Goal: Information Seeking & Learning: Learn about a topic

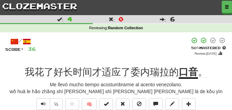
scroll to position [17, 0]
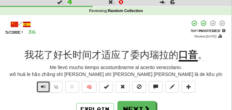
click at [46, 87] on button "Text-to-speech controls" at bounding box center [43, 87] width 14 height 12
click at [46, 86] on button "Text-to-speech controls" at bounding box center [43, 87] width 14 height 12
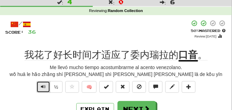
click at [46, 86] on button "Text-to-speech controls" at bounding box center [43, 87] width 14 height 12
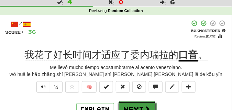
click at [130, 106] on button "Next" at bounding box center [137, 109] width 38 height 16
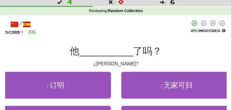
scroll to position [34, 0]
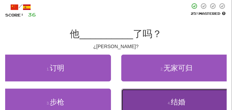
click at [139, 99] on button "4 . 结婚" at bounding box center [176, 102] width 111 height 27
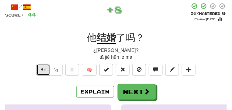
click at [46, 69] on button "Text-to-speech controls" at bounding box center [43, 70] width 14 height 12
click at [46, 70] on button "Text-to-speech controls" at bounding box center [43, 70] width 14 height 12
click at [46, 71] on button "Text-to-speech controls" at bounding box center [43, 70] width 14 height 12
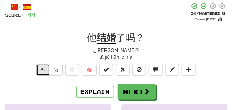
click at [46, 69] on button "Text-to-speech controls" at bounding box center [43, 70] width 14 height 12
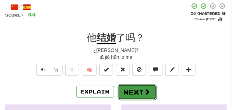
click at [123, 88] on button "Next" at bounding box center [137, 92] width 38 height 16
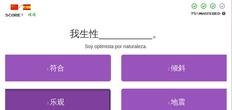
click at [43, 105] on button "3 . 乐观" at bounding box center [55, 102] width 111 height 27
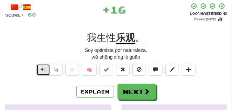
click at [41, 67] on span "Text-to-speech controls" at bounding box center [43, 69] width 5 height 5
click at [41, 65] on button "Text-to-speech controls" at bounding box center [43, 70] width 14 height 12
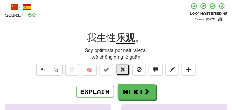
click at [123, 68] on span at bounding box center [122, 69] width 5 height 5
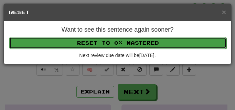
click at [118, 41] on button "Reset to 0% Mastered" at bounding box center [117, 43] width 217 height 12
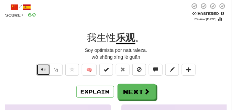
click at [40, 68] on button "Text-to-speech controls" at bounding box center [43, 70] width 14 height 12
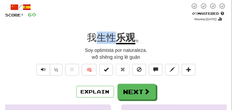
drag, startPoint x: 98, startPoint y: 37, endPoint x: 115, endPoint y: 39, distance: 17.6
click at [115, 39] on span "我生性" at bounding box center [101, 37] width 29 height 11
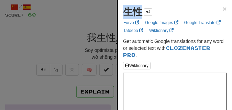
drag, startPoint x: 122, startPoint y: 13, endPoint x: 141, endPoint y: 14, distance: 19.6
copy strong "生性"
click at [69, 46] on div at bounding box center [116, 55] width 232 height 110
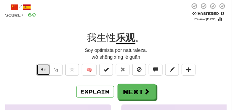
click at [46, 69] on button "Text-to-speech controls" at bounding box center [43, 70] width 14 height 12
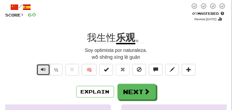
click at [46, 69] on button "Text-to-speech controls" at bounding box center [43, 70] width 14 height 12
click at [43, 70] on span "Text-to-speech controls" at bounding box center [43, 69] width 5 height 5
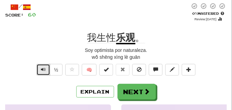
click at [43, 70] on span "Text-to-speech controls" at bounding box center [43, 69] width 5 height 5
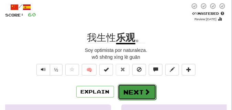
click at [130, 85] on button "Next" at bounding box center [137, 92] width 38 height 16
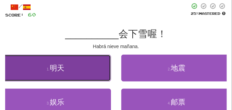
click at [91, 64] on button "1 . 明天" at bounding box center [55, 68] width 111 height 27
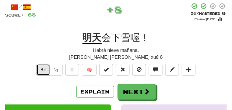
click at [43, 69] on span "Text-to-speech controls" at bounding box center [43, 69] width 5 height 5
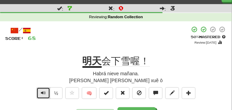
scroll to position [17, 0]
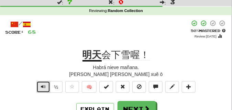
click at [42, 85] on span "Text-to-speech controls" at bounding box center [43, 86] width 5 height 5
click at [42, 84] on span "Text-to-speech controls" at bounding box center [43, 86] width 5 height 5
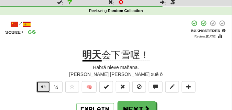
click at [42, 84] on span "Text-to-speech controls" at bounding box center [43, 86] width 5 height 5
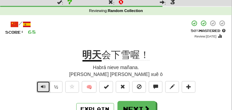
click at [42, 84] on span "Text-to-speech controls" at bounding box center [43, 86] width 5 height 5
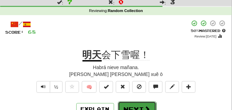
click at [124, 102] on button "Next" at bounding box center [137, 109] width 38 height 16
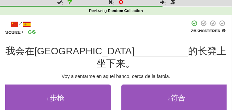
scroll to position [34, 0]
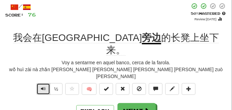
click at [45, 86] on span "Text-to-speech controls" at bounding box center [43, 88] width 5 height 5
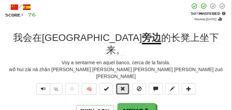
click at [121, 86] on span at bounding box center [122, 88] width 5 height 5
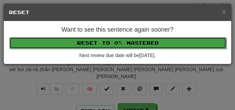
click at [114, 44] on button "Reset to 0% Mastered" at bounding box center [117, 43] width 217 height 12
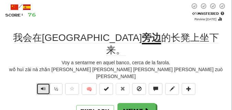
click at [42, 86] on span "Text-to-speech controls" at bounding box center [43, 88] width 5 height 5
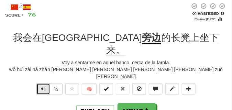
click at [42, 86] on span "Text-to-speech controls" at bounding box center [43, 88] width 5 height 5
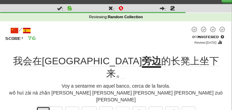
scroll to position [17, 0]
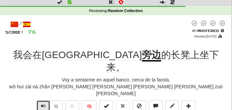
click at [45, 100] on button "Text-to-speech controls" at bounding box center [43, 106] width 14 height 12
click at [45, 103] on span "Text-to-speech controls" at bounding box center [43, 105] width 5 height 5
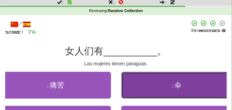
click at [150, 81] on button "2 . 伞" at bounding box center [176, 85] width 111 height 27
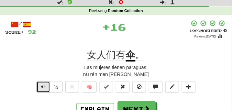
click at [42, 85] on span "Text-to-speech controls" at bounding box center [43, 86] width 5 height 5
click at [41, 85] on span "Text-to-speech controls" at bounding box center [43, 86] width 5 height 5
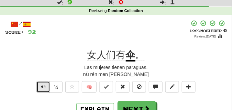
click at [41, 85] on span "Text-to-speech controls" at bounding box center [43, 86] width 5 height 5
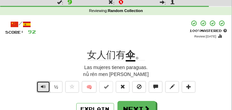
click at [41, 85] on span "Text-to-speech controls" at bounding box center [43, 86] width 5 height 5
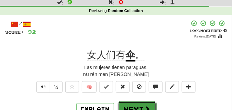
click at [129, 102] on button "Next" at bounding box center [137, 109] width 38 height 16
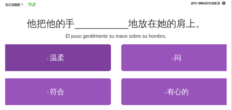
scroll to position [52, 0]
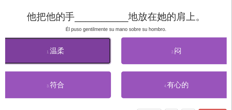
click at [82, 60] on button "1 . 温柔" at bounding box center [55, 50] width 111 height 27
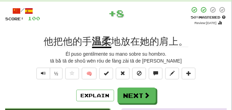
scroll to position [0, 0]
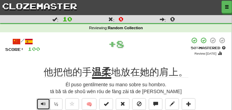
click at [45, 102] on span "Text-to-speech controls" at bounding box center [43, 103] width 5 height 5
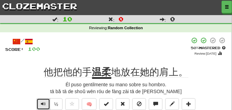
click at [45, 102] on span "Text-to-speech controls" at bounding box center [43, 103] width 5 height 5
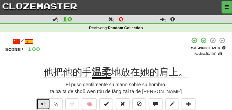
click at [45, 102] on span "Text-to-speech controls" at bounding box center [43, 103] width 5 height 5
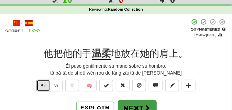
scroll to position [52, 0]
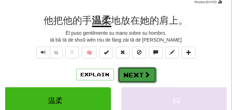
click at [147, 75] on span at bounding box center [147, 74] width 6 height 6
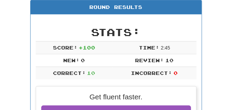
scroll to position [47, 0]
